Goal: Navigation & Orientation: Find specific page/section

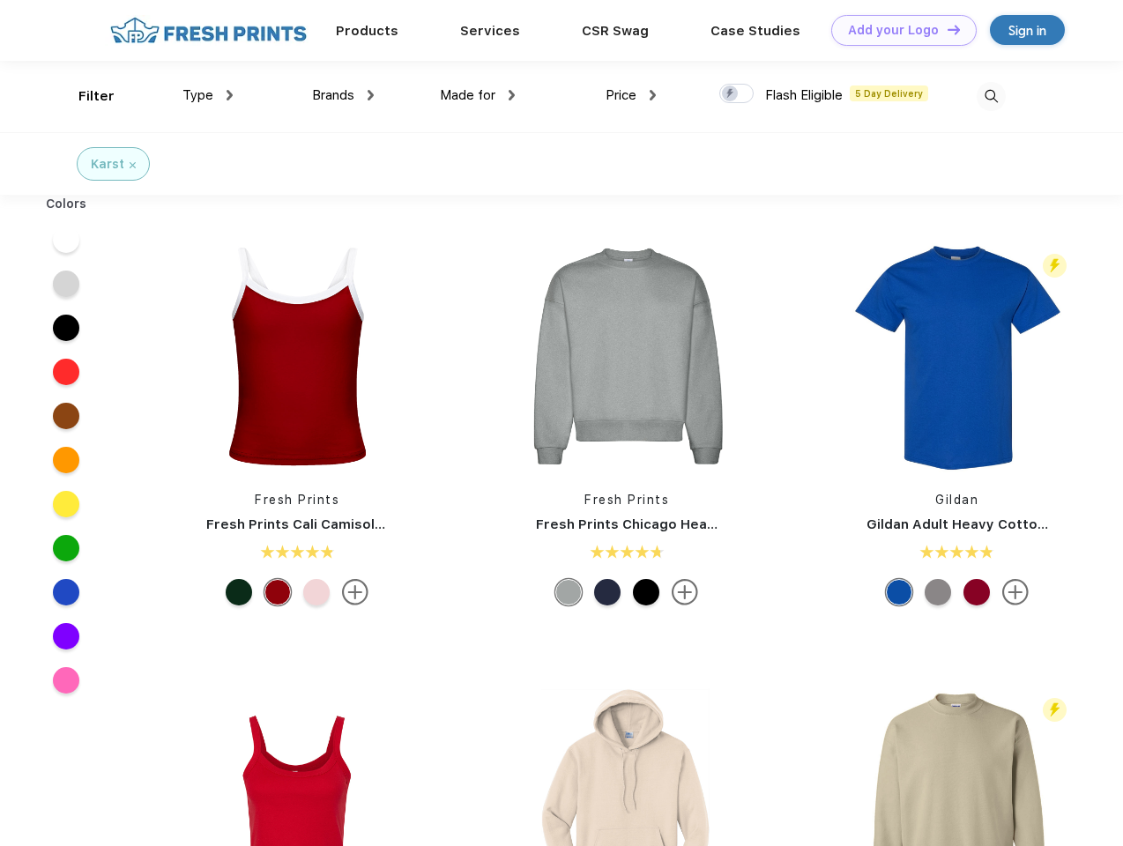
click at [897, 30] on link "Add your Logo Design Tool" at bounding box center [903, 30] width 145 height 31
click at [0, 0] on div "Design Tool" at bounding box center [0, 0] width 0 height 0
click at [945, 29] on link "Add your Logo Design Tool" at bounding box center [903, 30] width 145 height 31
click at [85, 96] on div "Filter" at bounding box center [96, 96] width 36 height 20
click at [208, 95] on span "Type" at bounding box center [197, 95] width 31 height 16
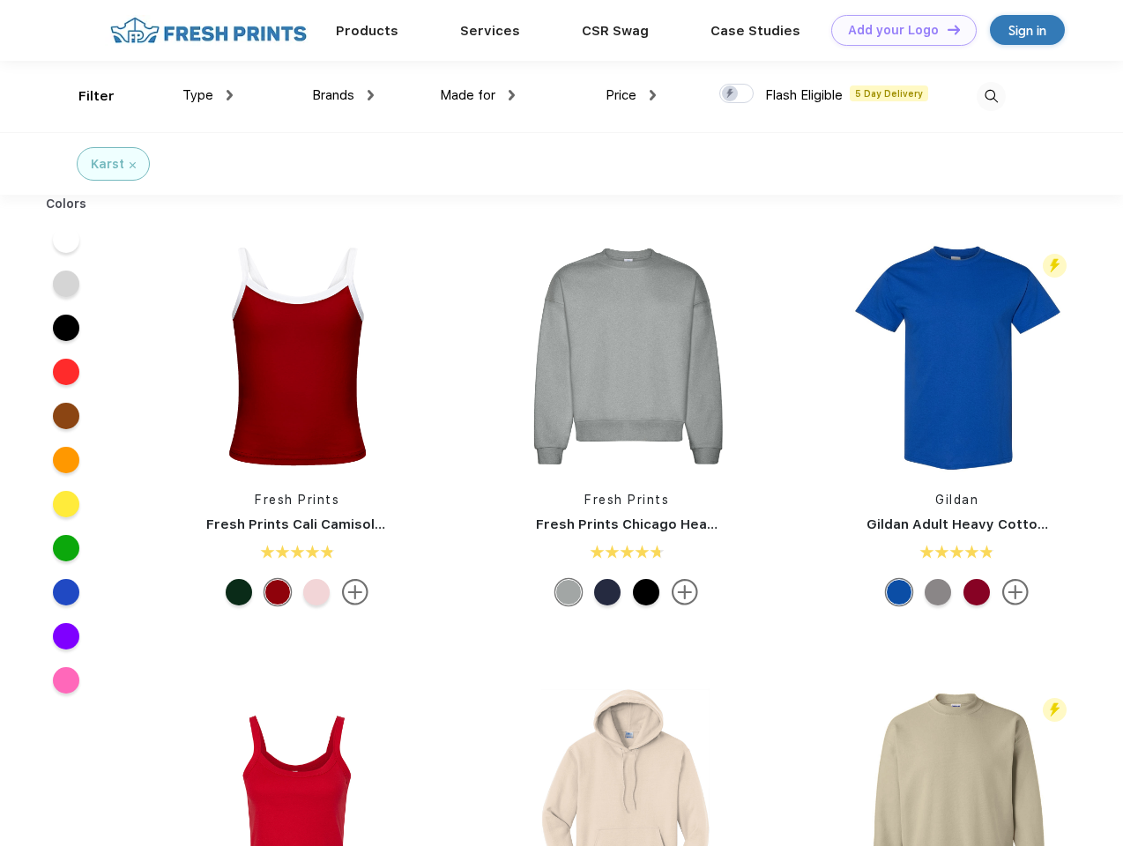
click at [343, 95] on span "Brands" at bounding box center [333, 95] width 42 height 16
click at [478, 95] on span "Made for" at bounding box center [468, 95] width 56 height 16
click at [631, 95] on span "Price" at bounding box center [620, 95] width 31 height 16
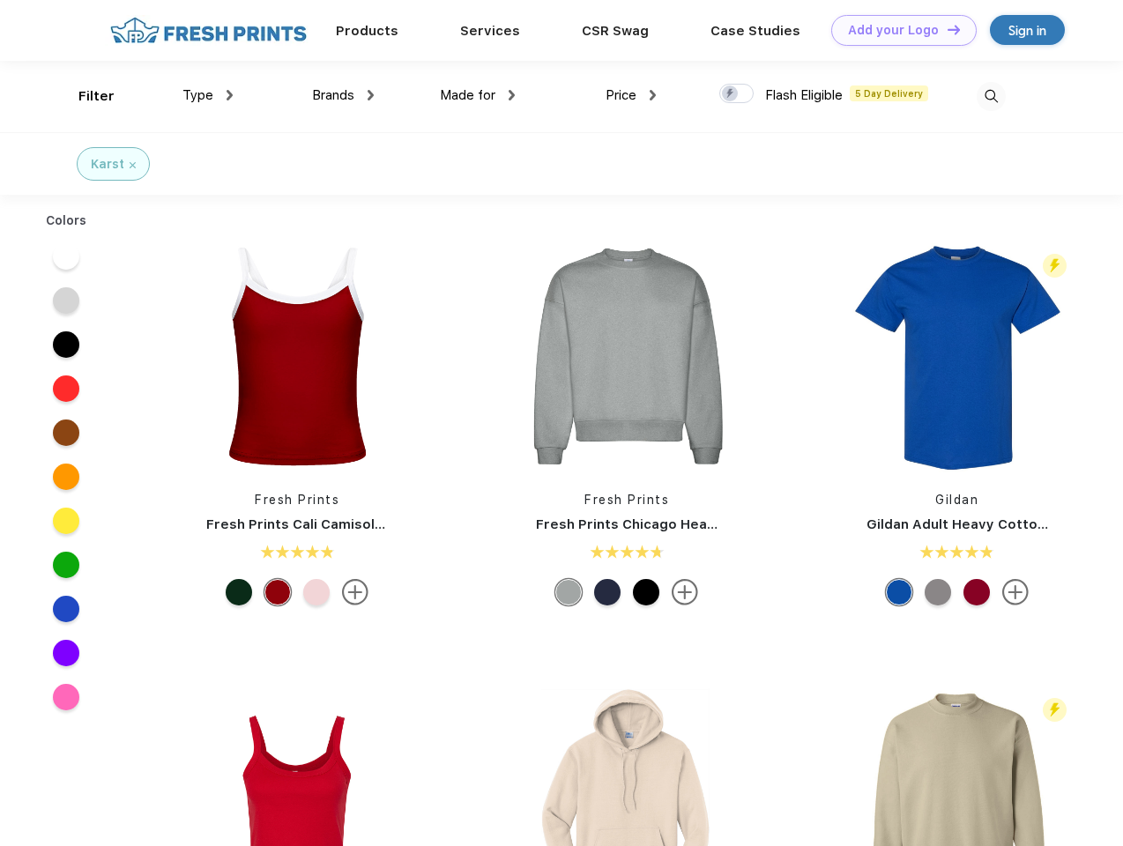
click at [737, 94] on div at bounding box center [736, 93] width 34 height 19
click at [730, 94] on input "checkbox" at bounding box center [724, 88] width 11 height 11
click at [990, 96] on img at bounding box center [990, 96] width 29 height 29
